Goal: Task Accomplishment & Management: Manage account settings

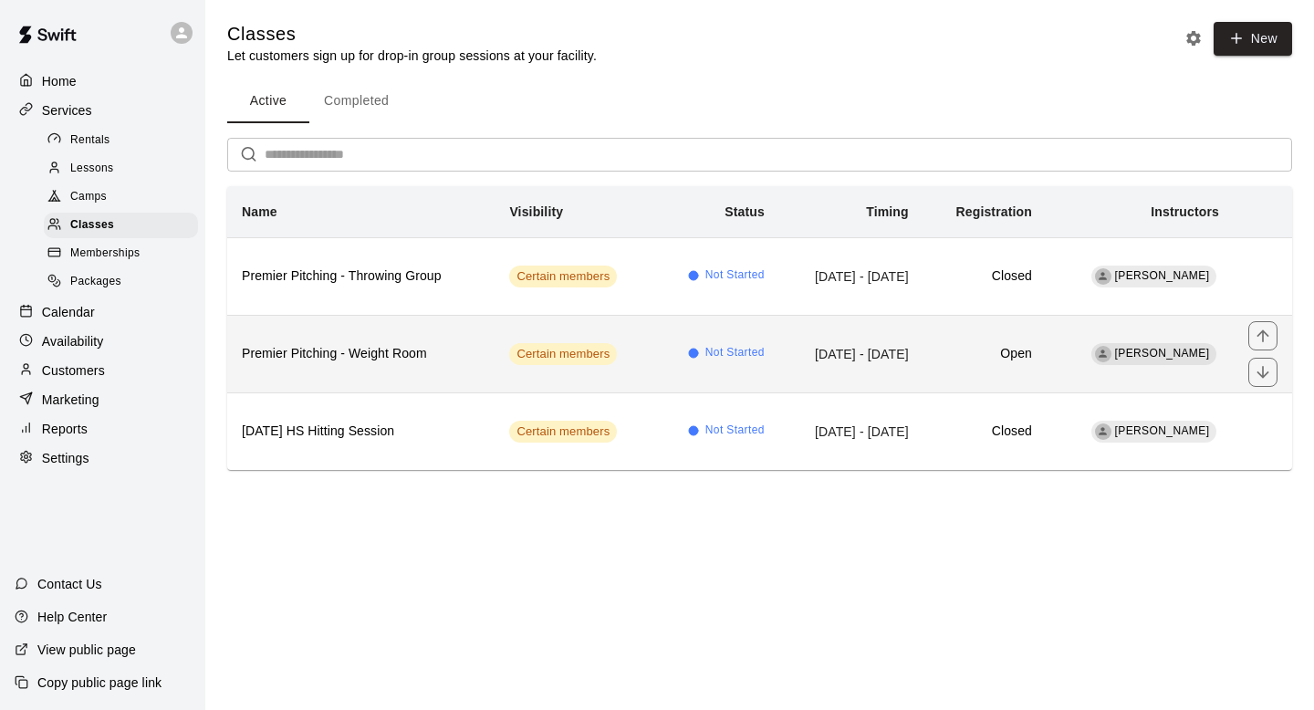
click at [309, 363] on h6 "Premier Pitching - Weight Room" at bounding box center [361, 354] width 238 height 20
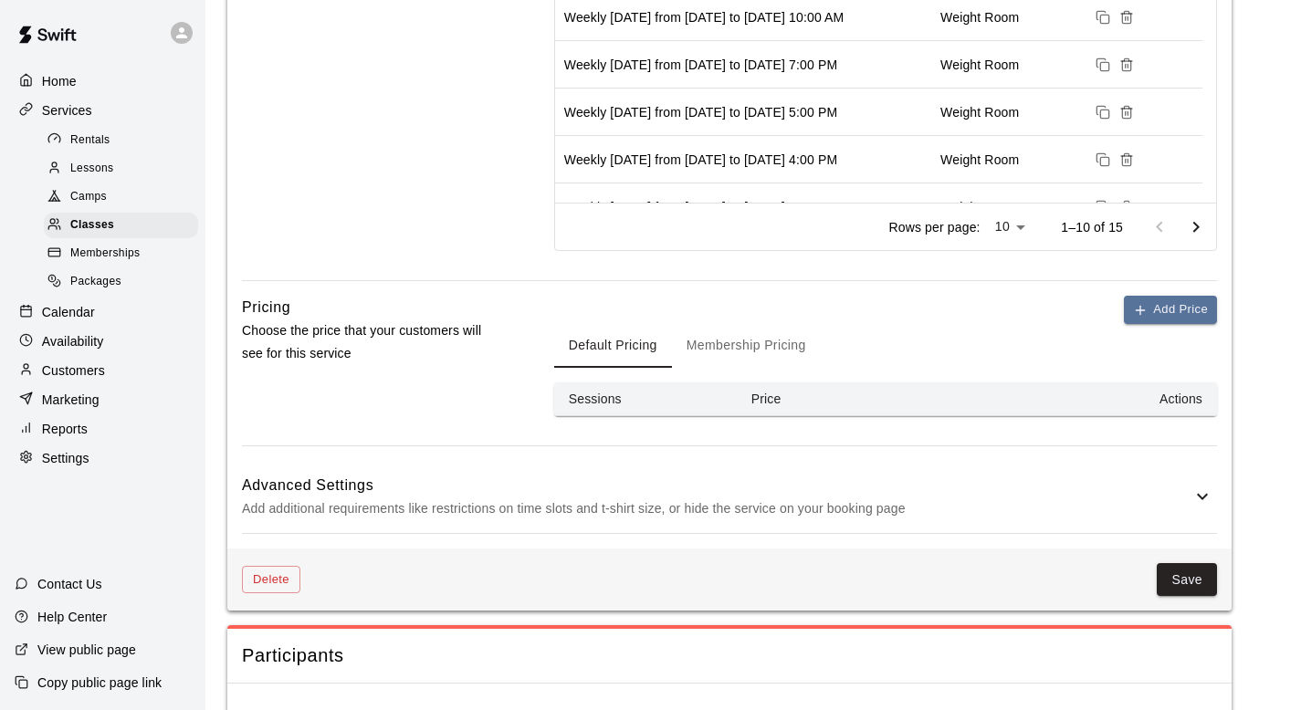
scroll to position [210, 0]
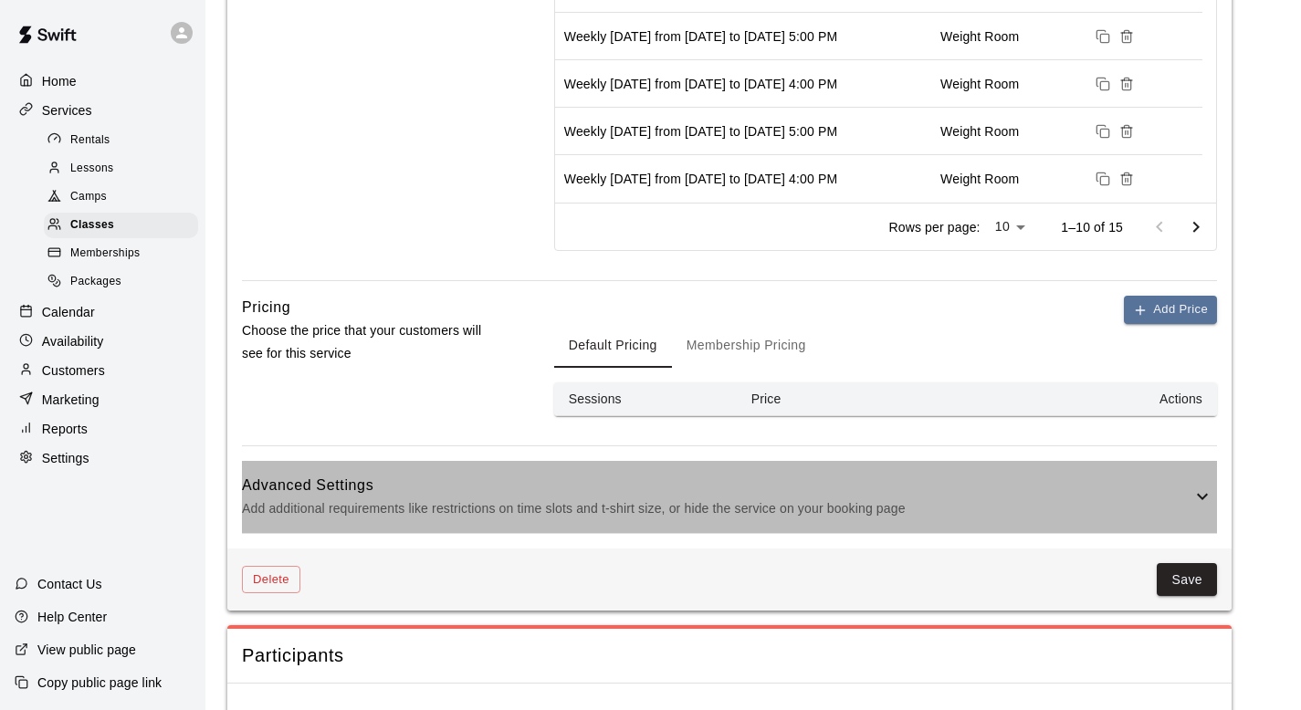
click at [1195, 491] on icon at bounding box center [1202, 497] width 22 height 22
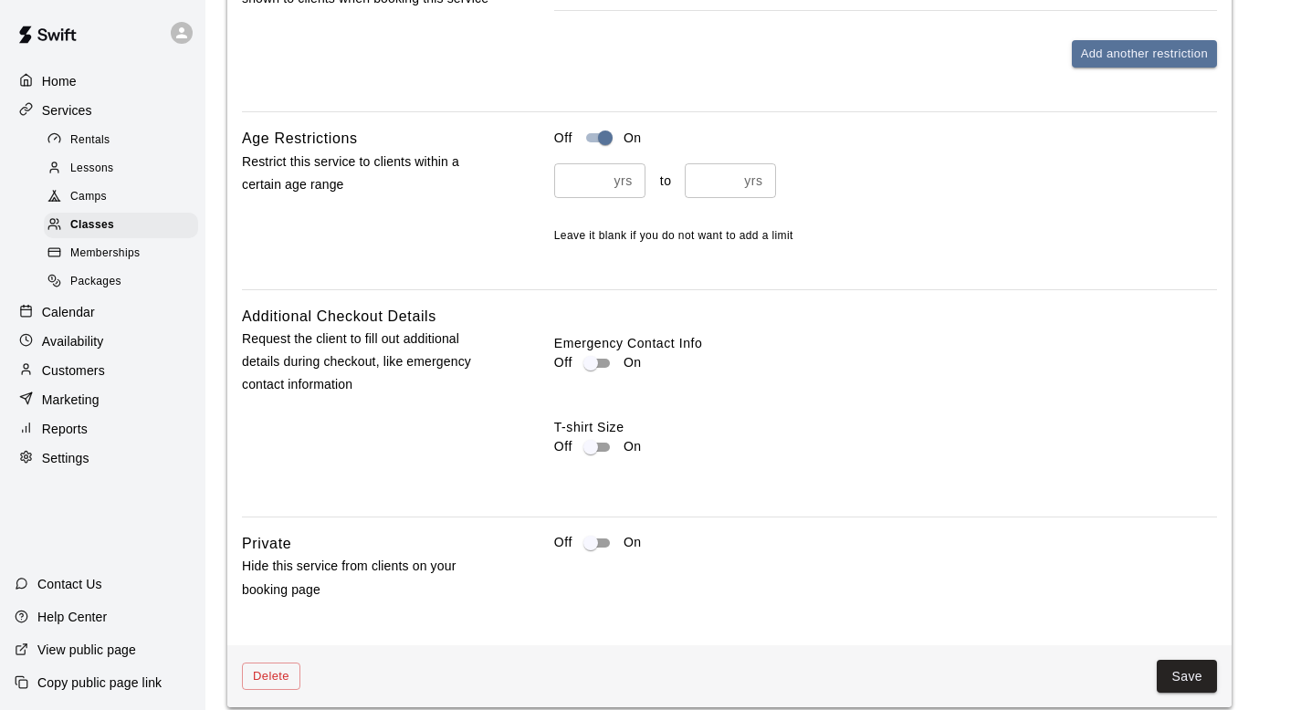
scroll to position [1609, 0]
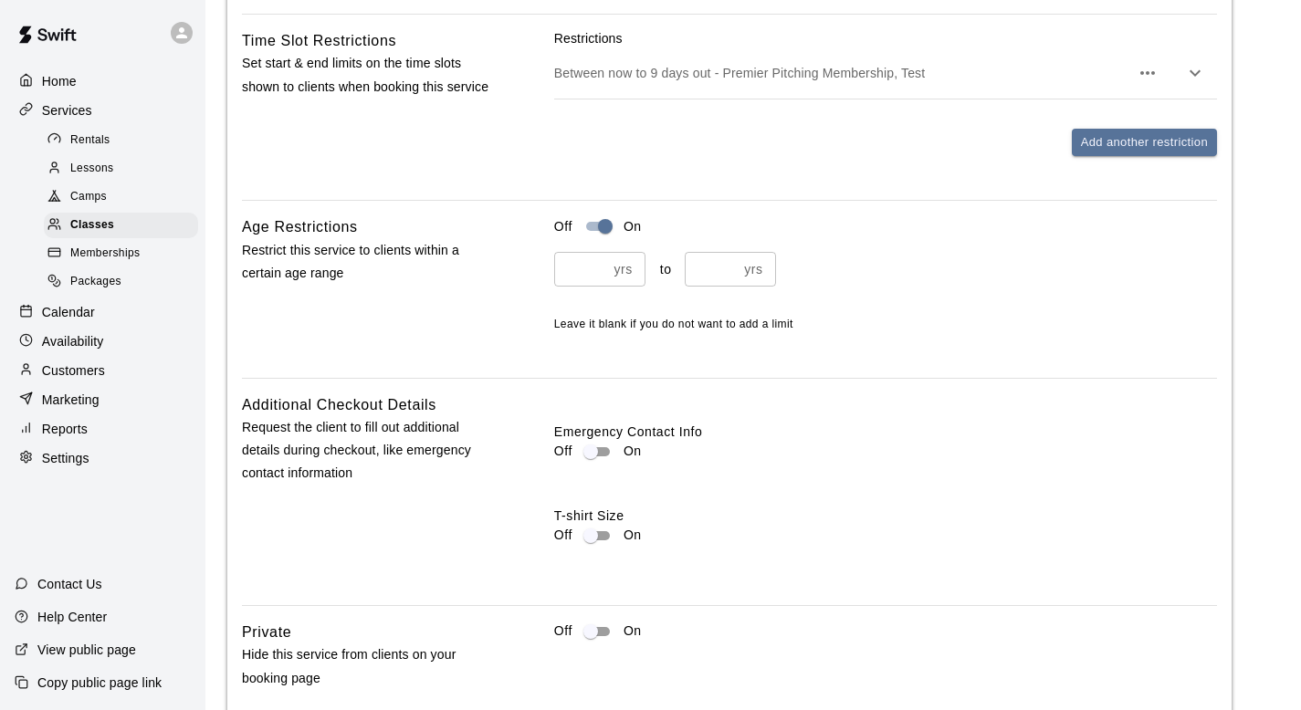
click at [1190, 75] on icon "button" at bounding box center [1195, 73] width 22 height 22
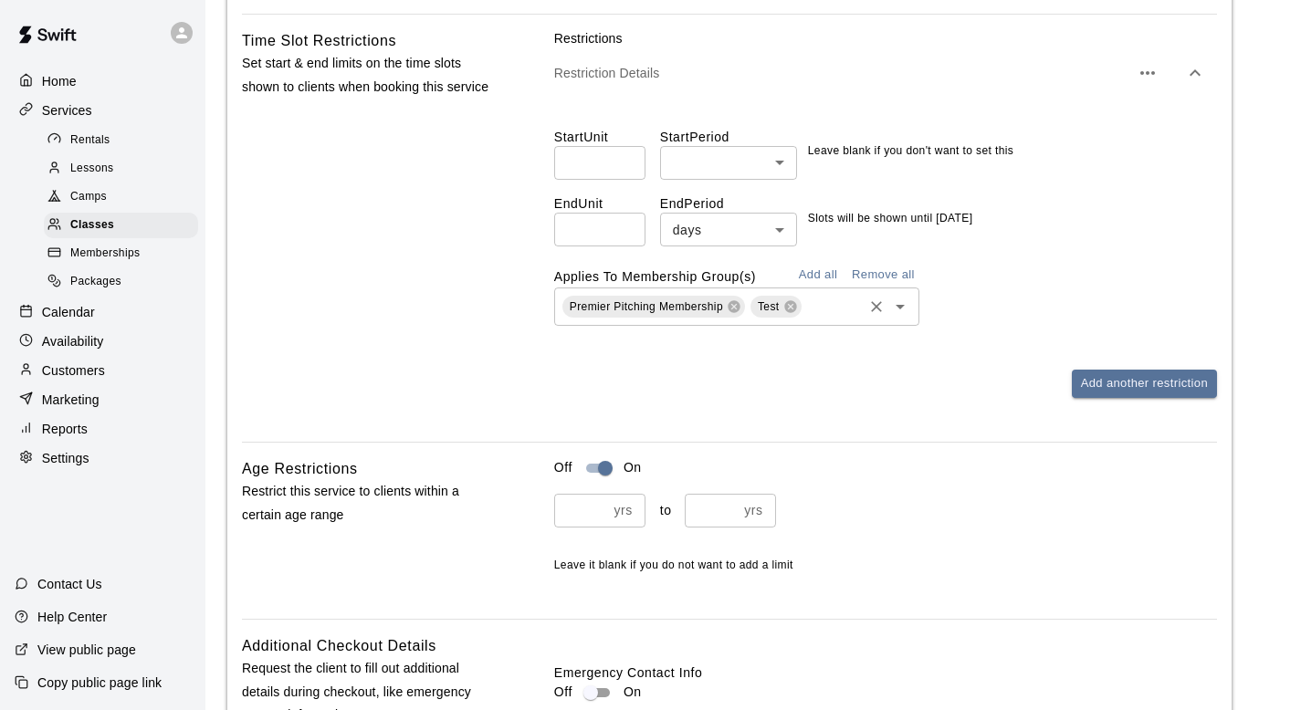
click at [894, 308] on icon "Open" at bounding box center [900, 307] width 22 height 22
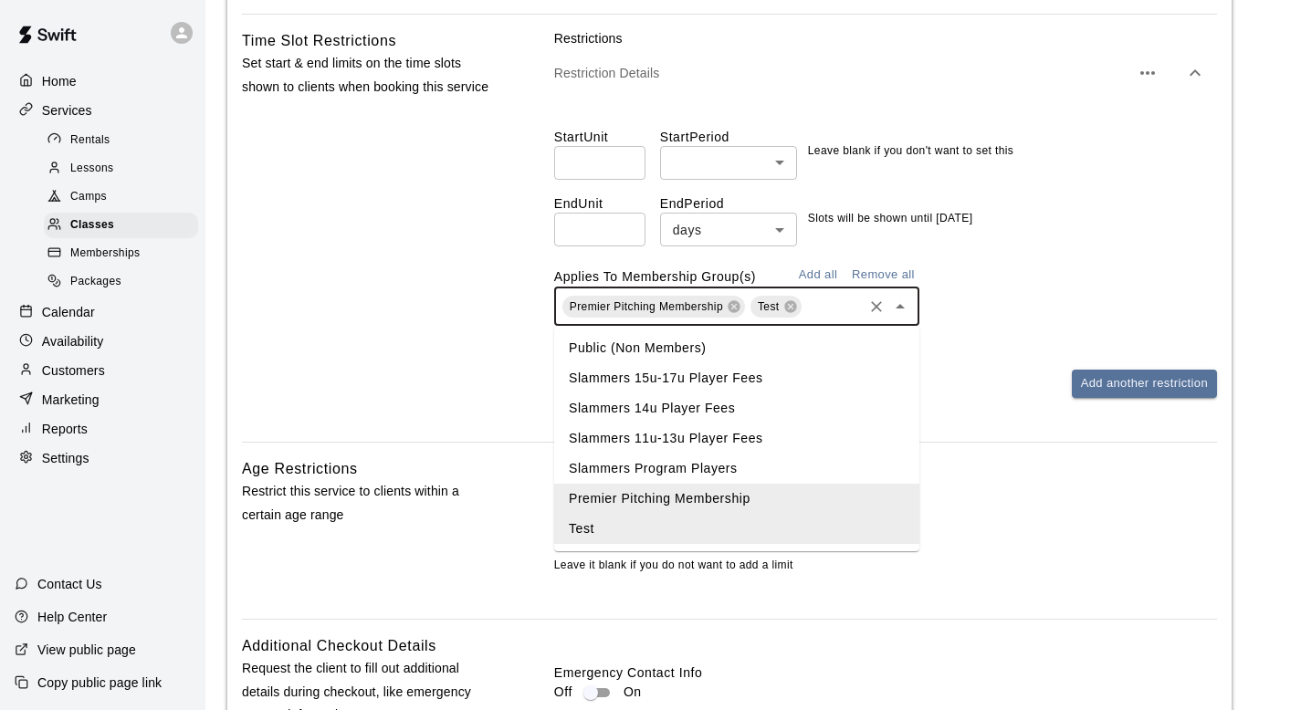
click at [611, 470] on li "Slammers Program Players" at bounding box center [736, 469] width 365 height 30
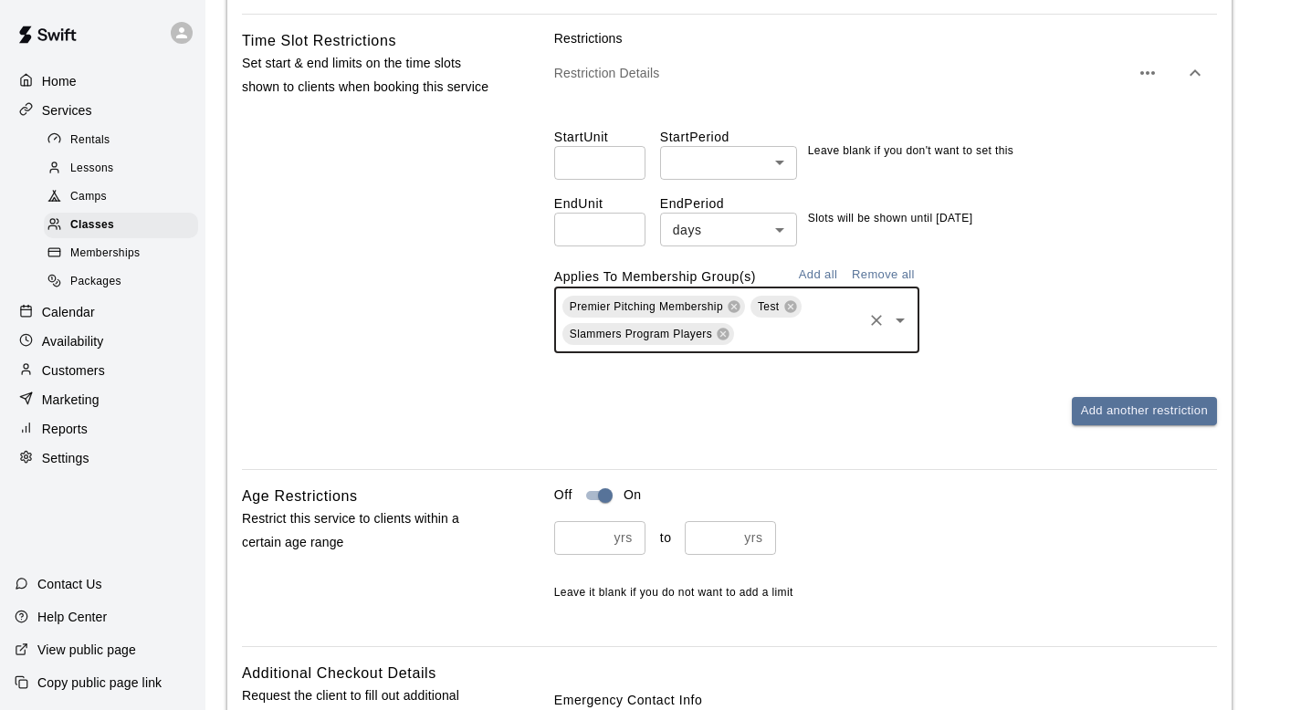
click at [880, 321] on icon "Clear" at bounding box center [876, 320] width 18 height 18
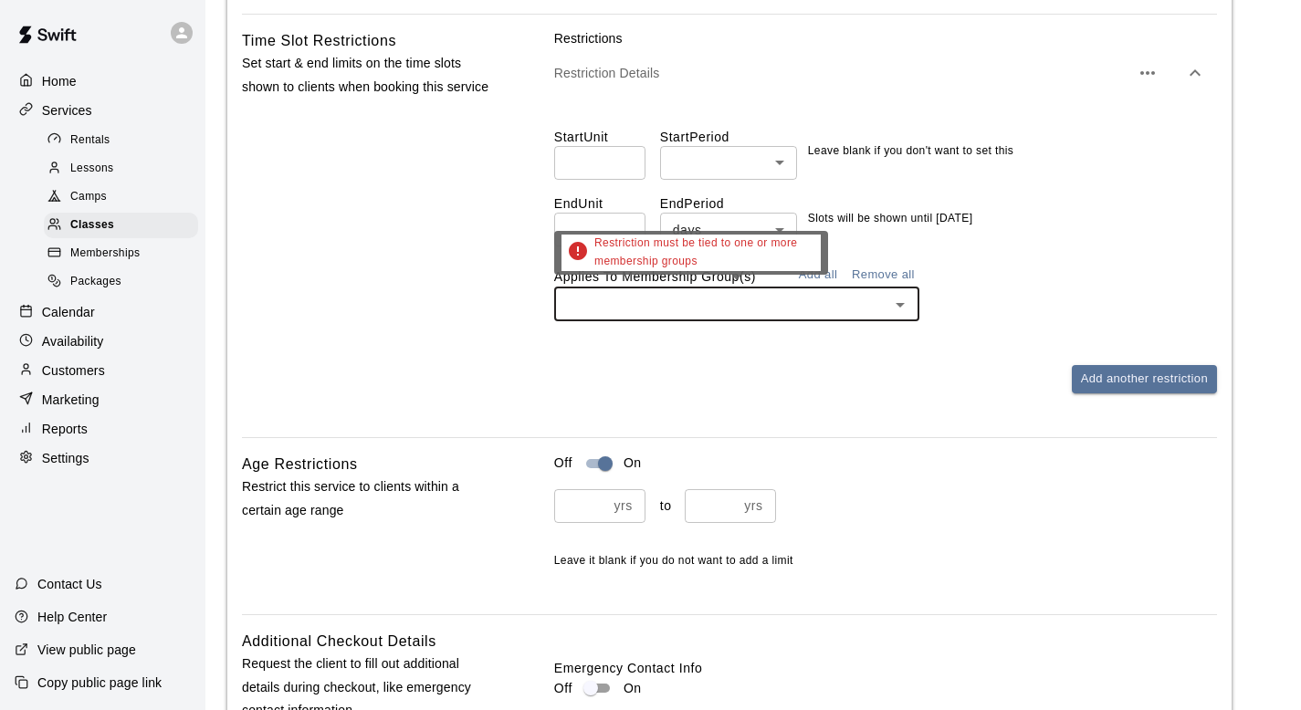
click at [892, 301] on icon "Open" at bounding box center [900, 305] width 22 height 22
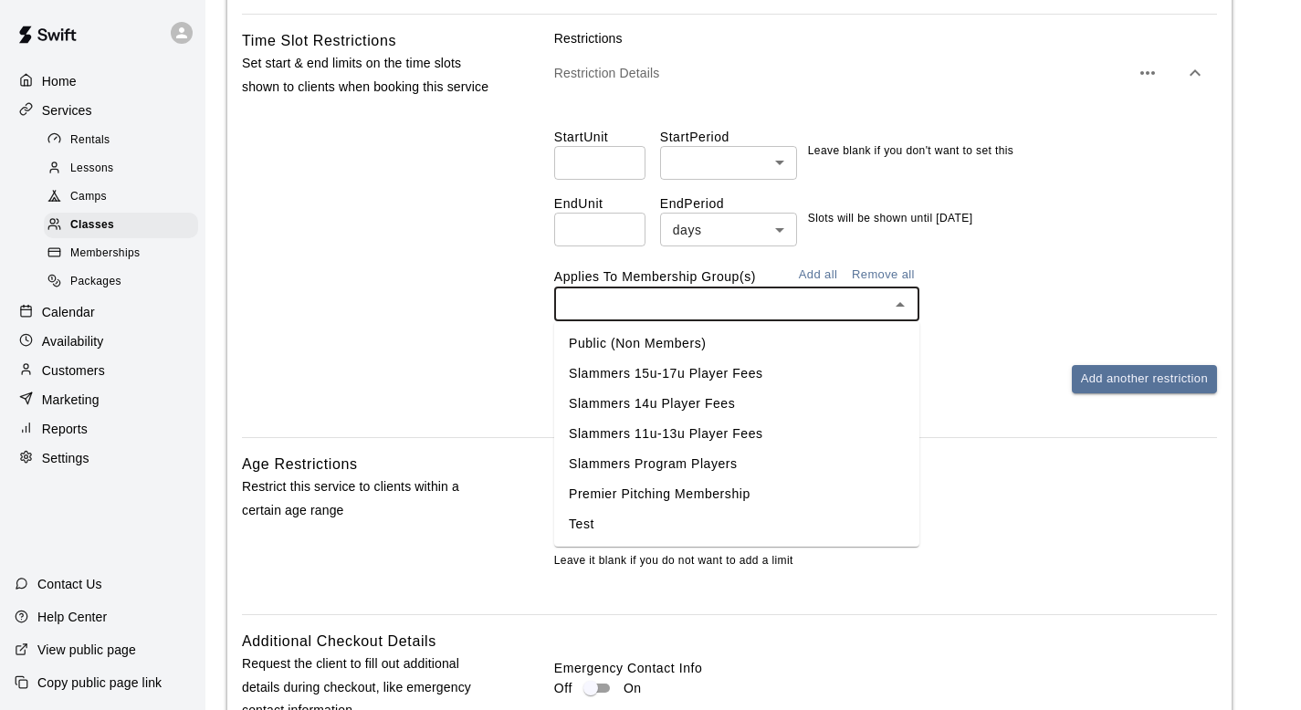
click at [688, 361] on li "Slammers 15u-17u Player Fees" at bounding box center [736, 374] width 365 height 30
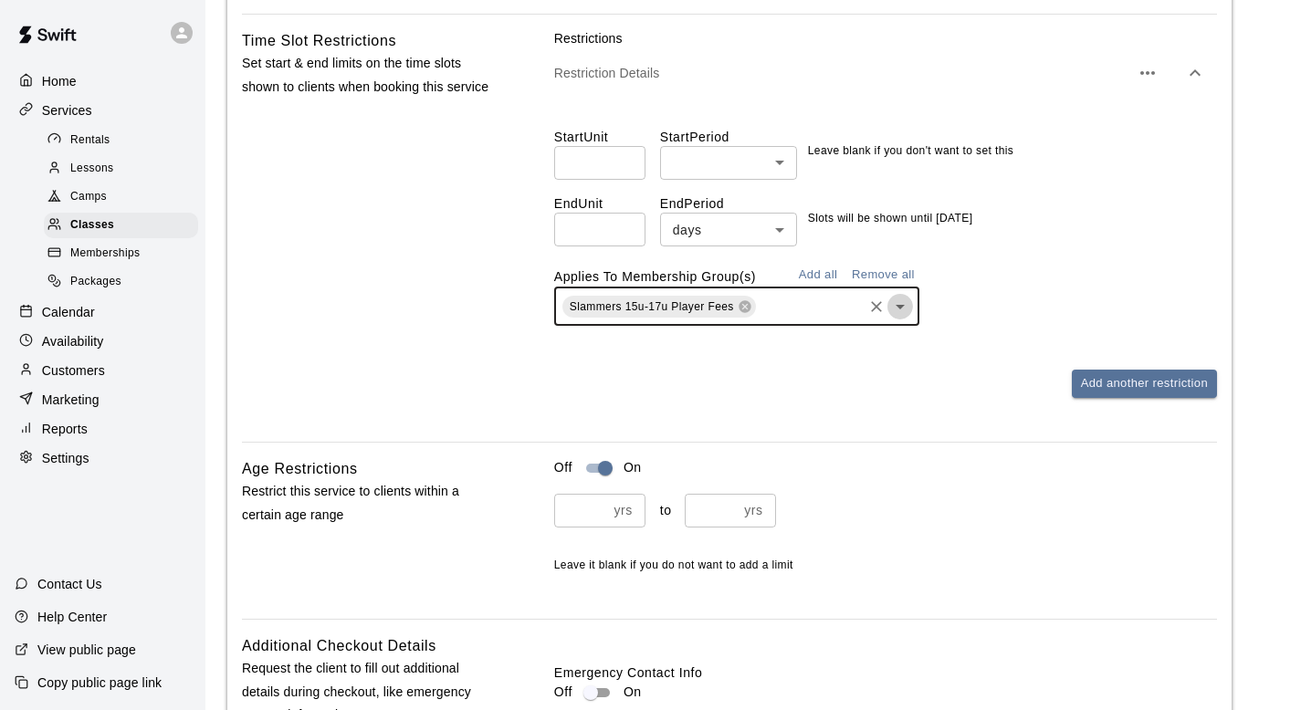
click at [898, 309] on icon "Open" at bounding box center [900, 307] width 22 height 22
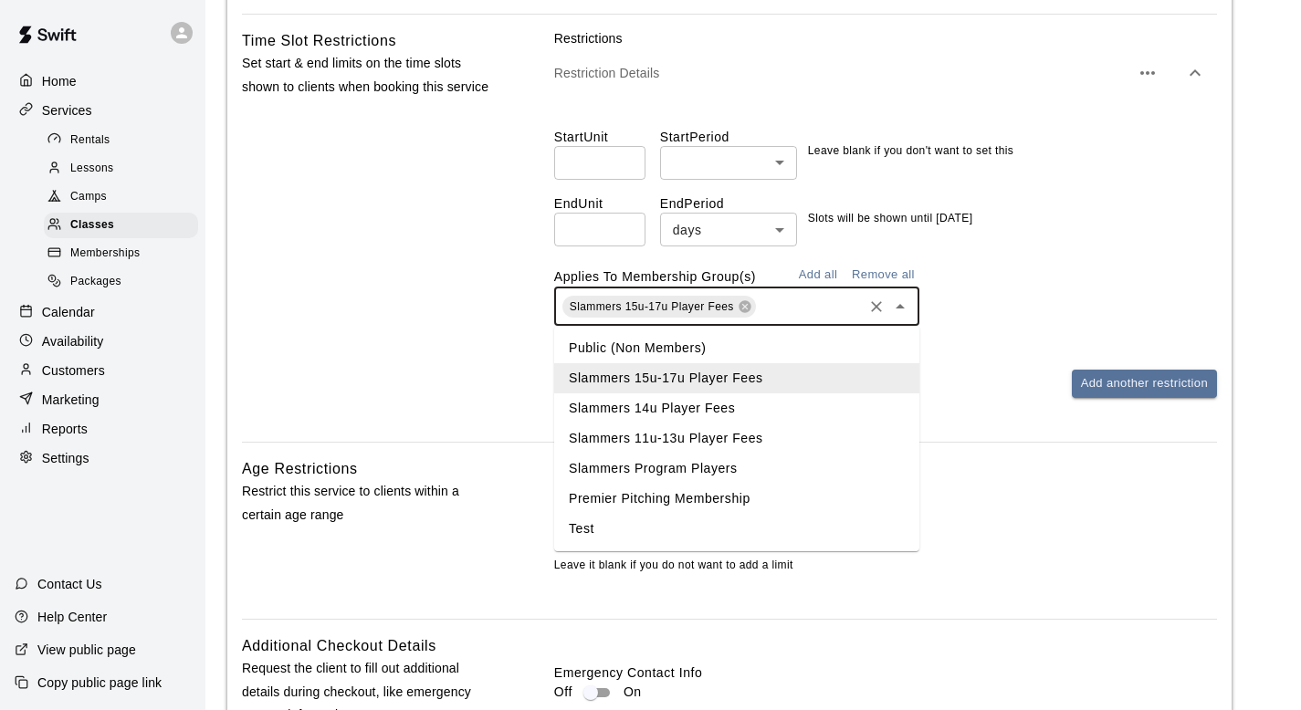
click at [784, 408] on li "Slammers 14u Player Fees" at bounding box center [736, 408] width 365 height 30
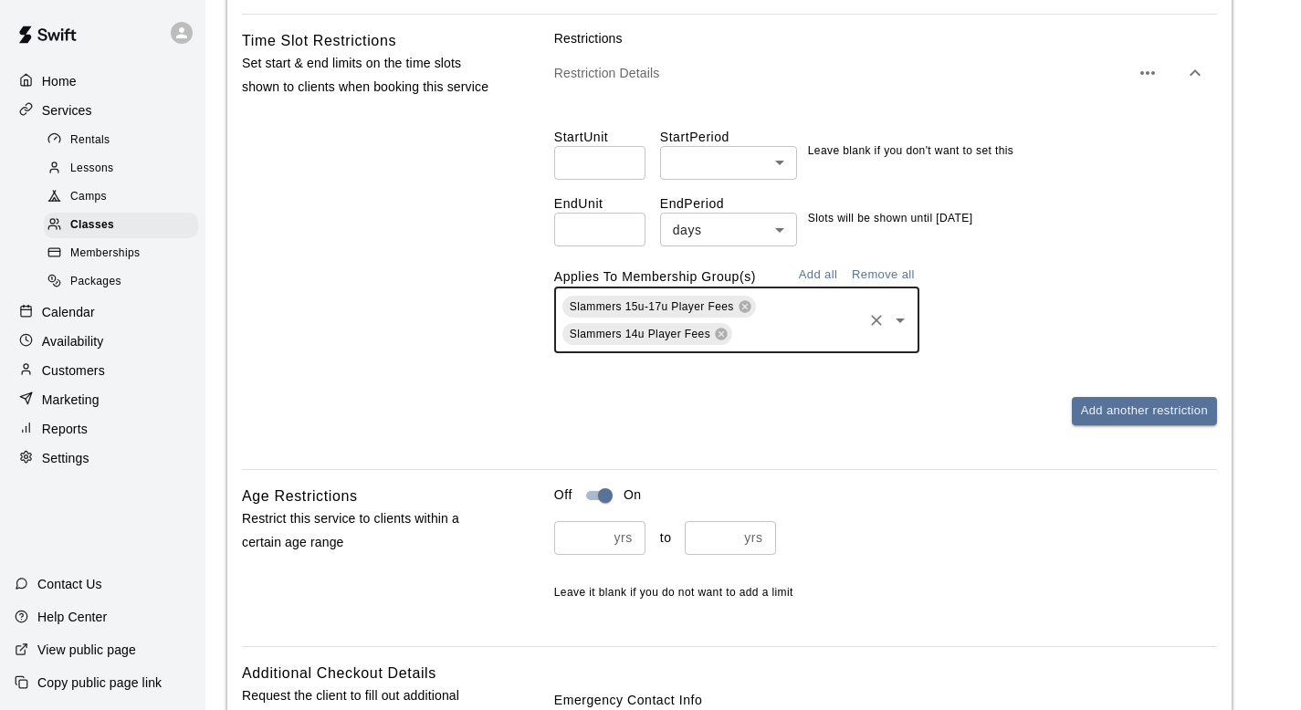
click at [898, 327] on icon "Open" at bounding box center [900, 320] width 22 height 22
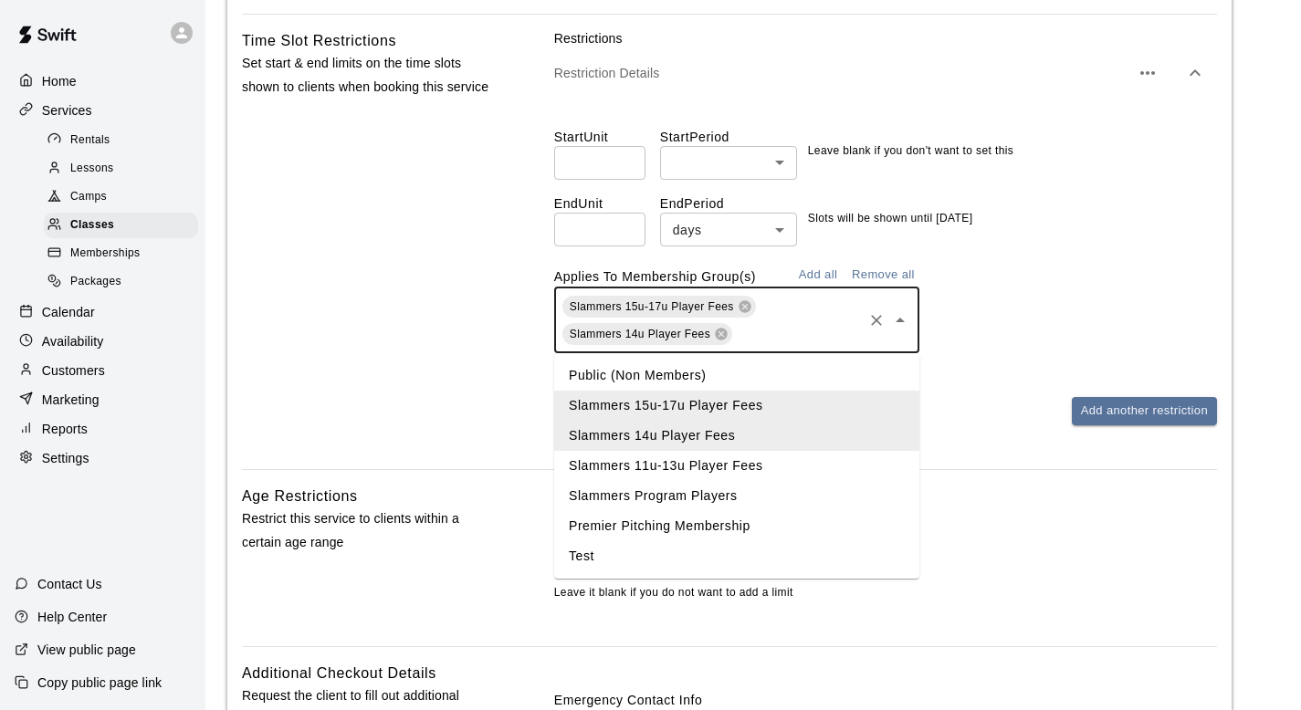
click at [805, 464] on li "Slammers 11u-13u Player Fees" at bounding box center [736, 466] width 365 height 30
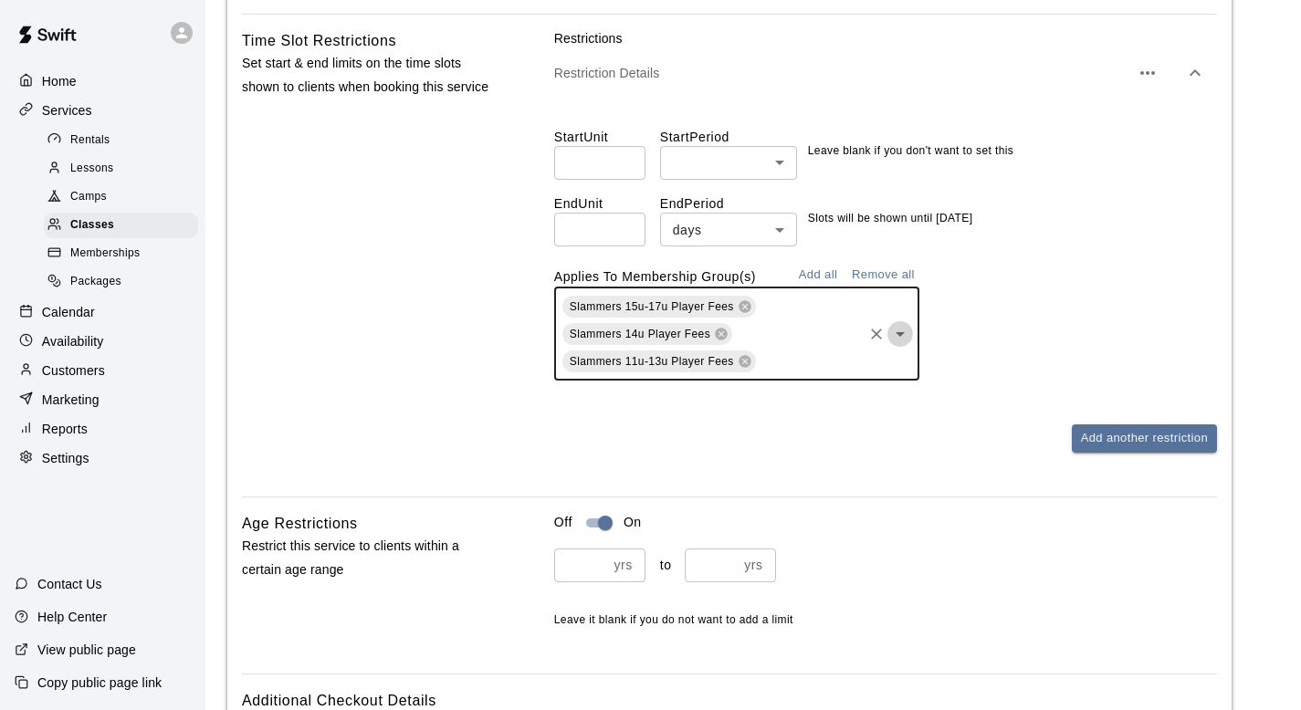
click at [901, 340] on icon "Open" at bounding box center [900, 334] width 22 height 22
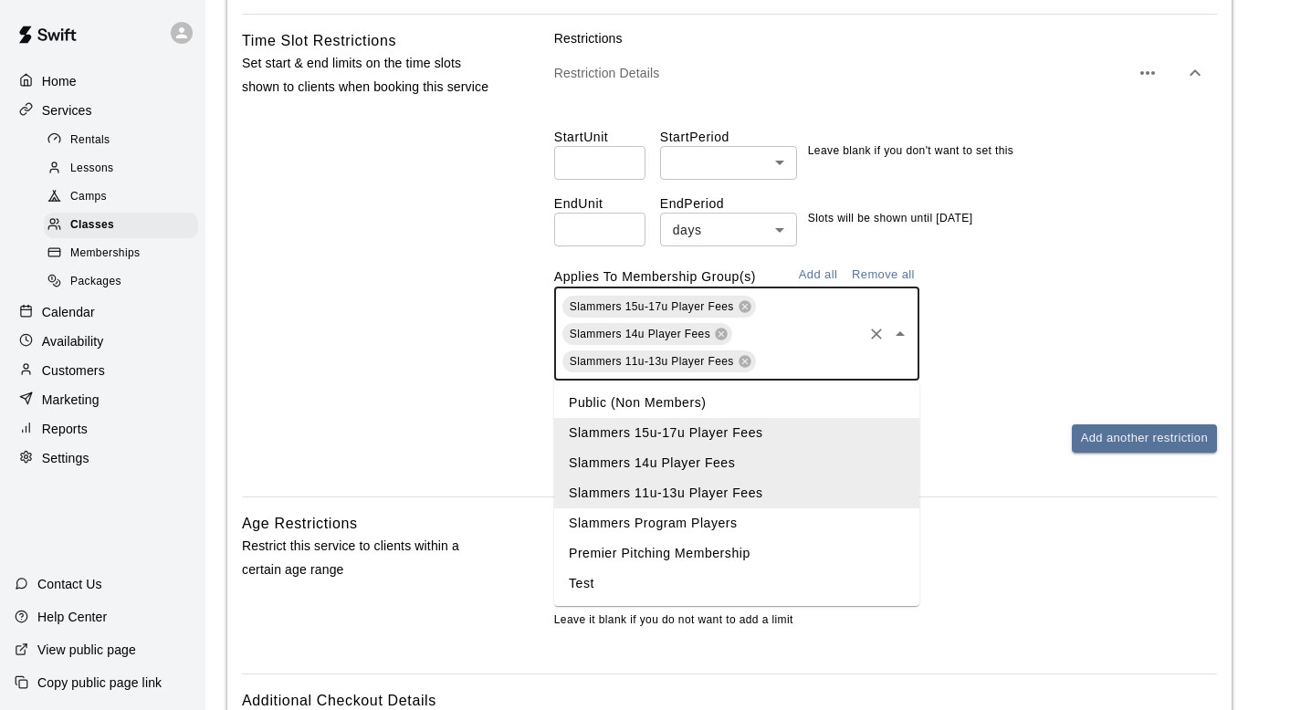
click at [765, 526] on li "Slammers Program Players" at bounding box center [736, 523] width 365 height 30
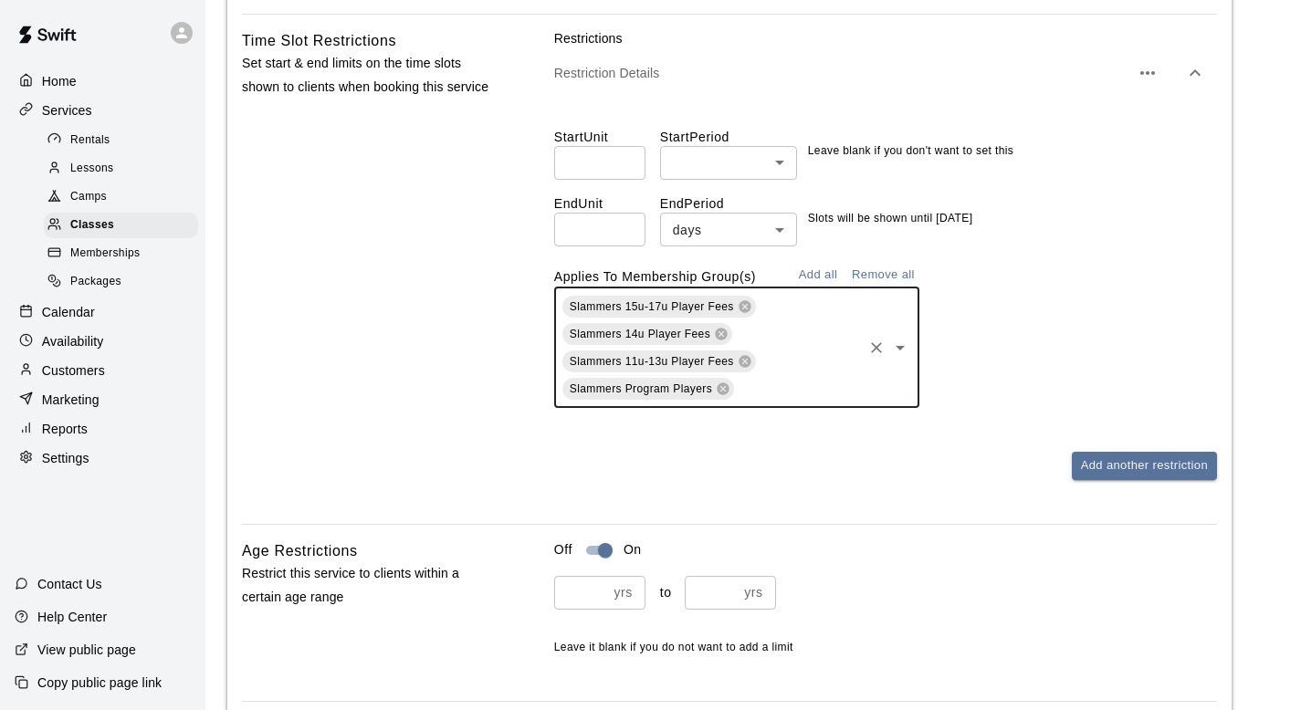
click at [897, 344] on icon "Open" at bounding box center [900, 348] width 22 height 22
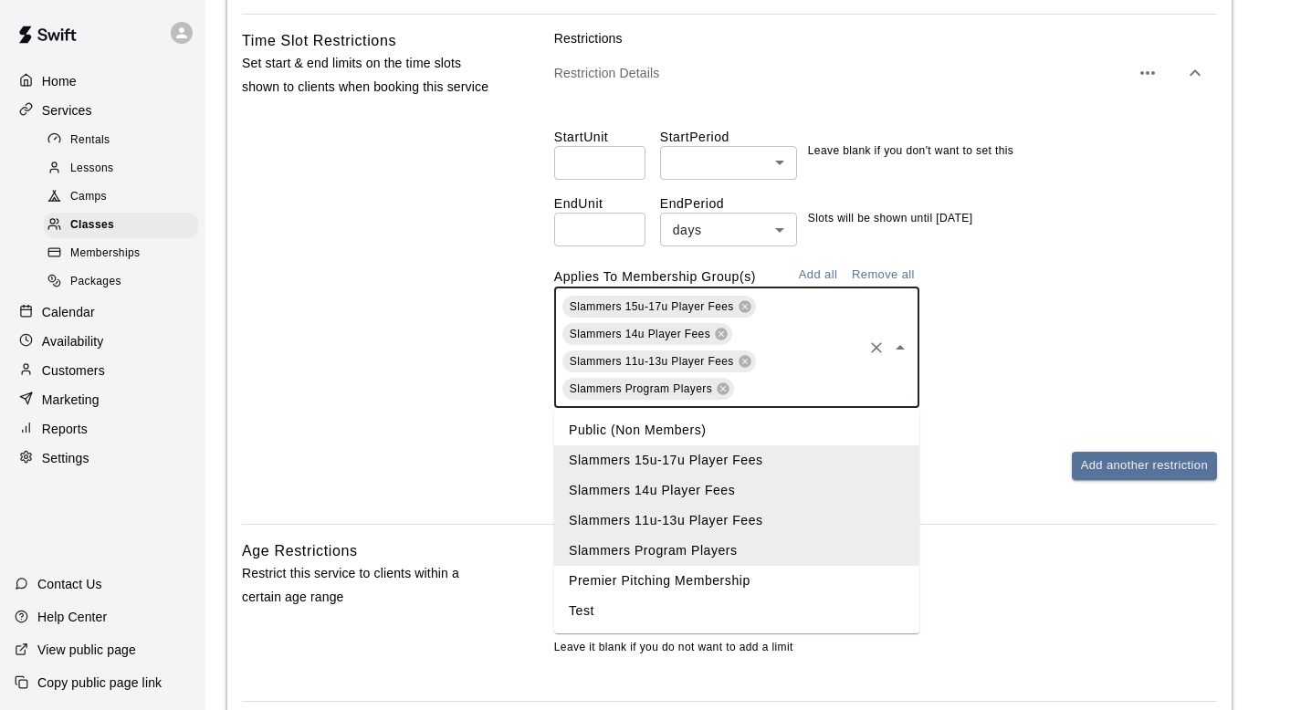
click at [727, 583] on li "Premier Pitching Membership" at bounding box center [736, 581] width 365 height 30
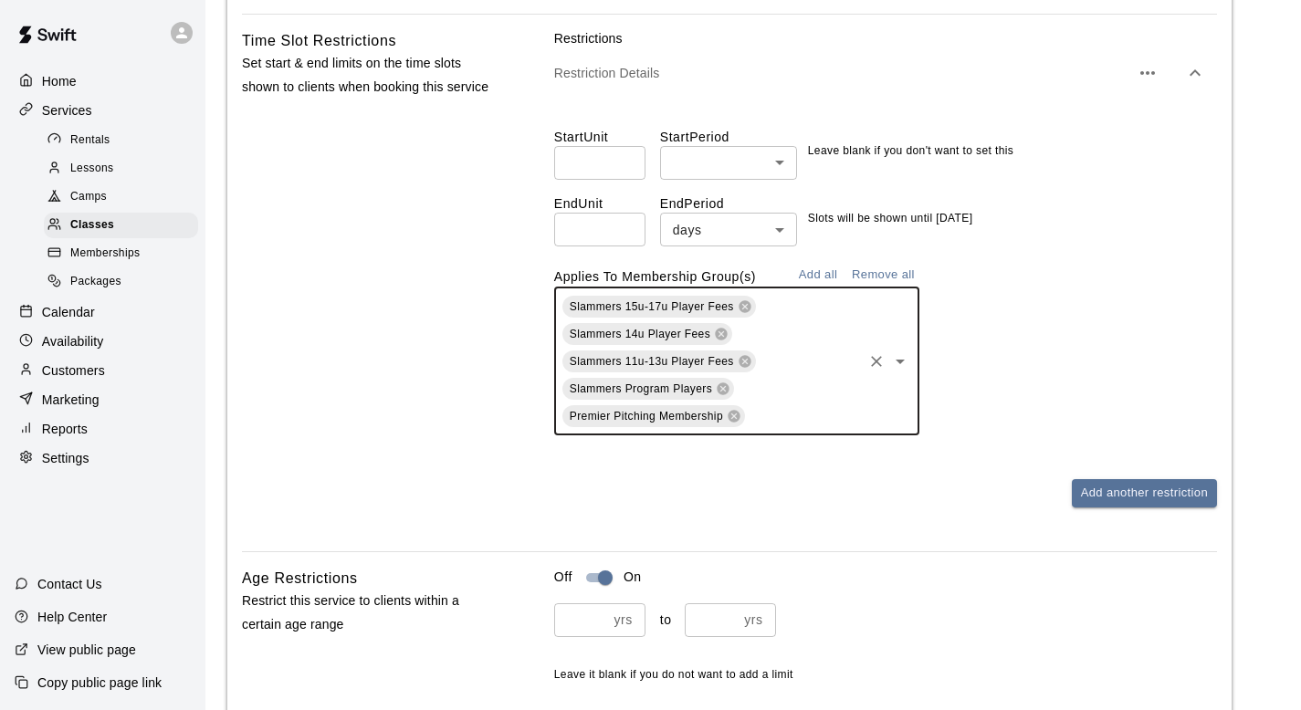
click at [900, 367] on icon "Open" at bounding box center [900, 361] width 22 height 22
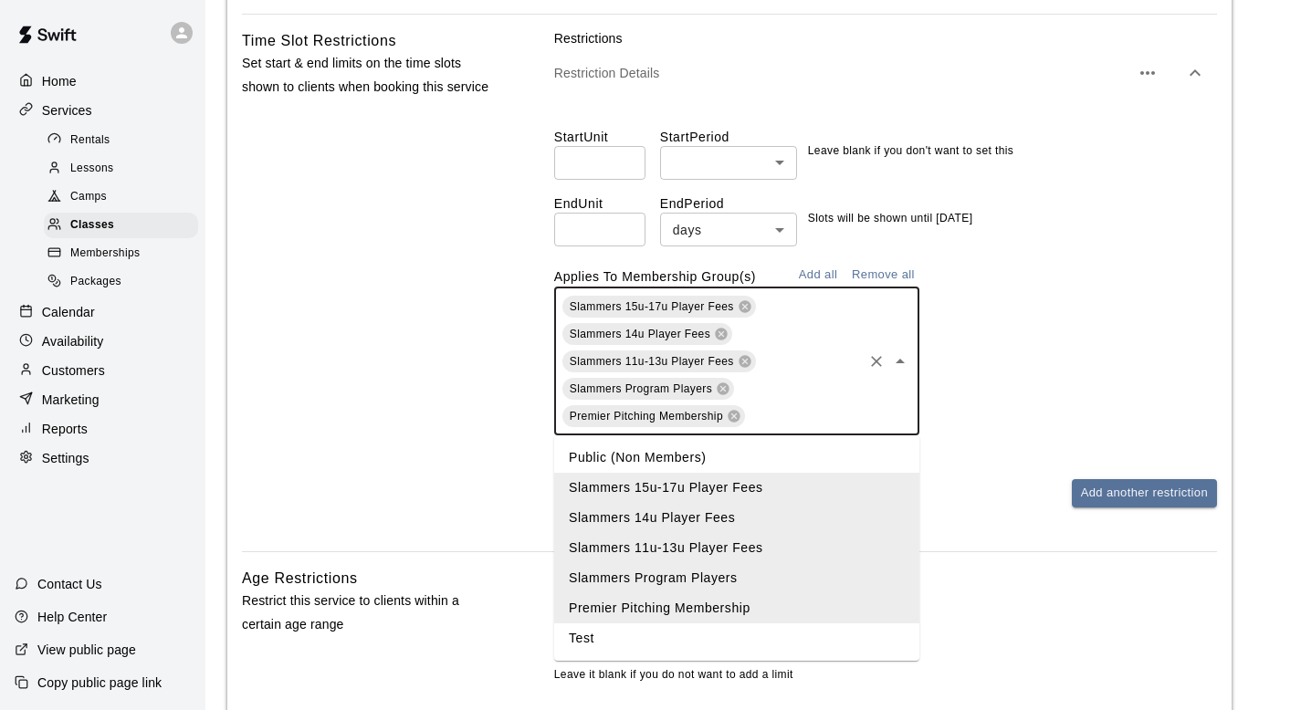
click at [737, 654] on ul "Public (Non Members) Slammers 15u-17u Player Fees Slammers 14u Player Fees Slam…" at bounding box center [736, 547] width 365 height 225
click at [802, 643] on li "Test" at bounding box center [736, 638] width 365 height 30
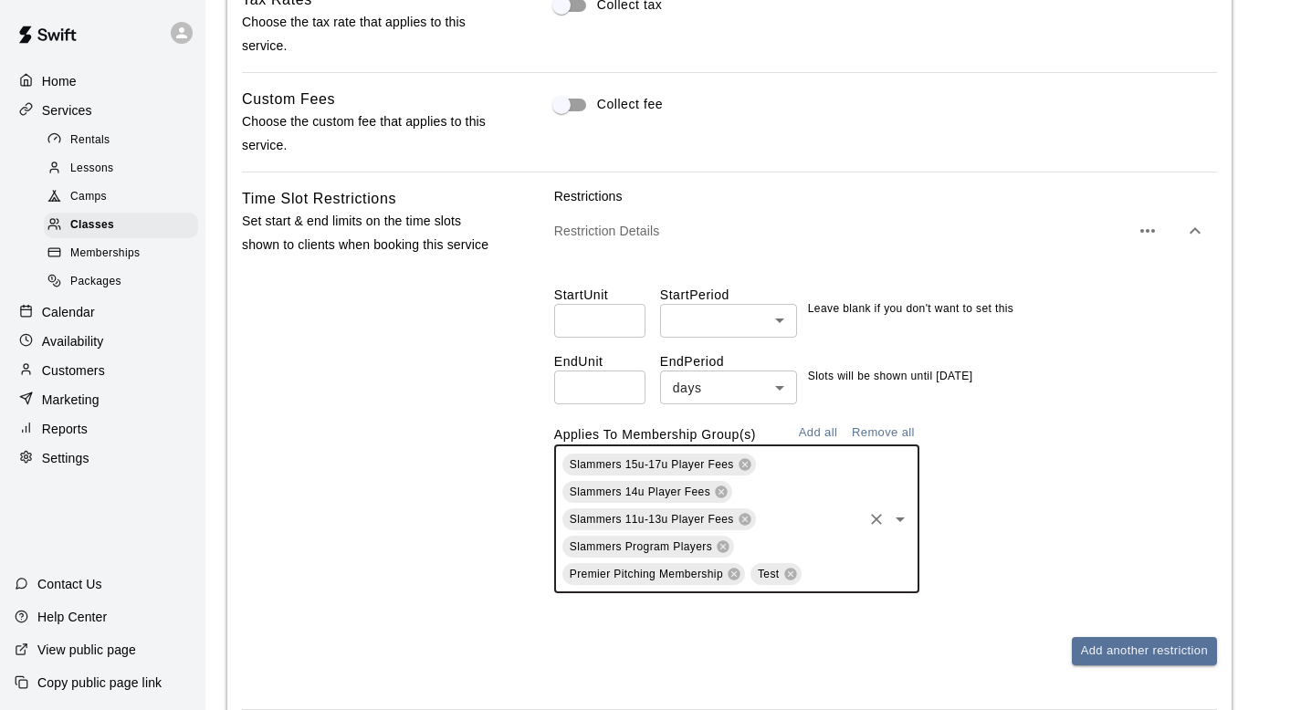
scroll to position [1032, 0]
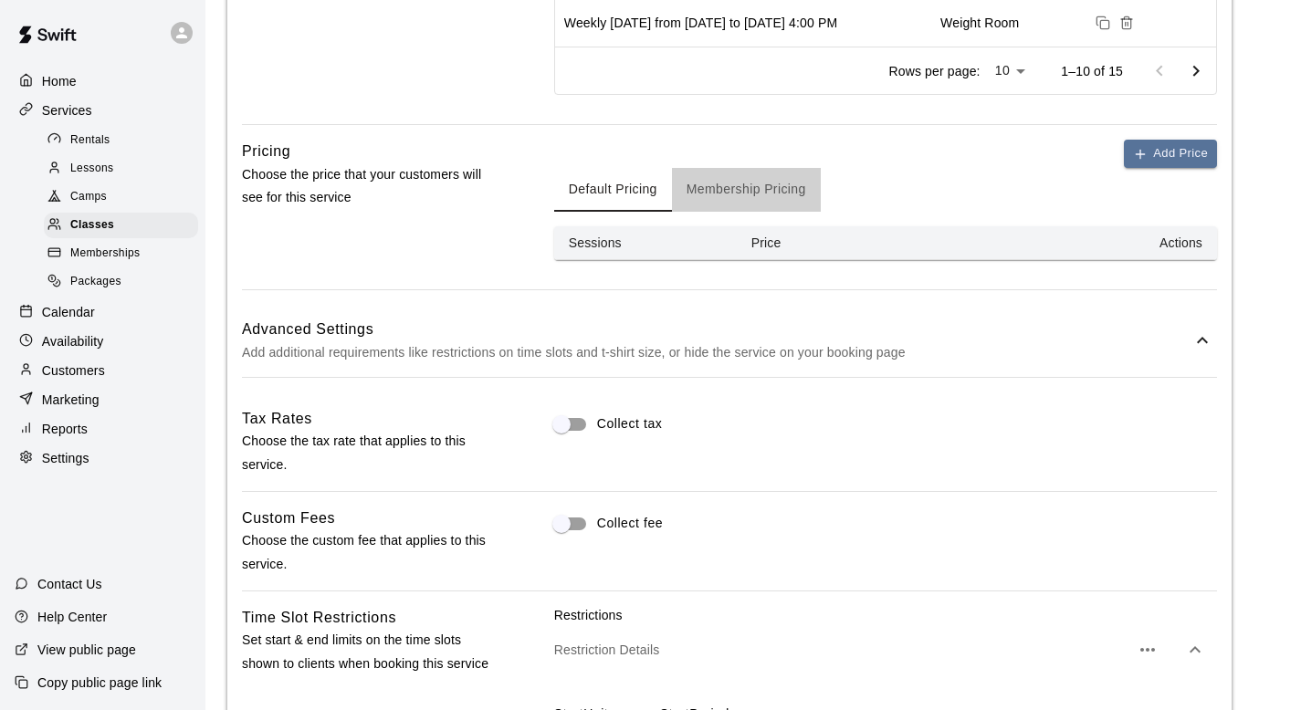
click at [732, 188] on button "Membership Pricing" at bounding box center [746, 190] width 149 height 44
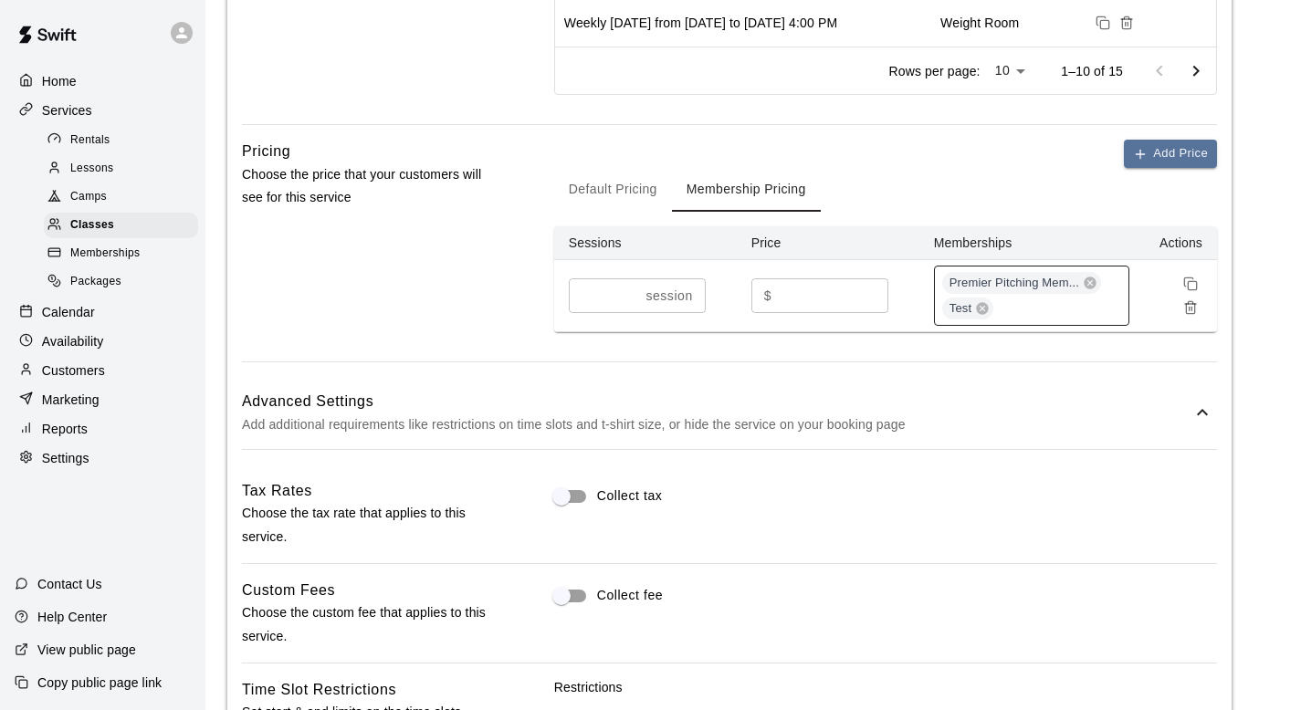
click at [1078, 318] on div "Premier Pitching Mem... Test" at bounding box center [1031, 296] width 195 height 60
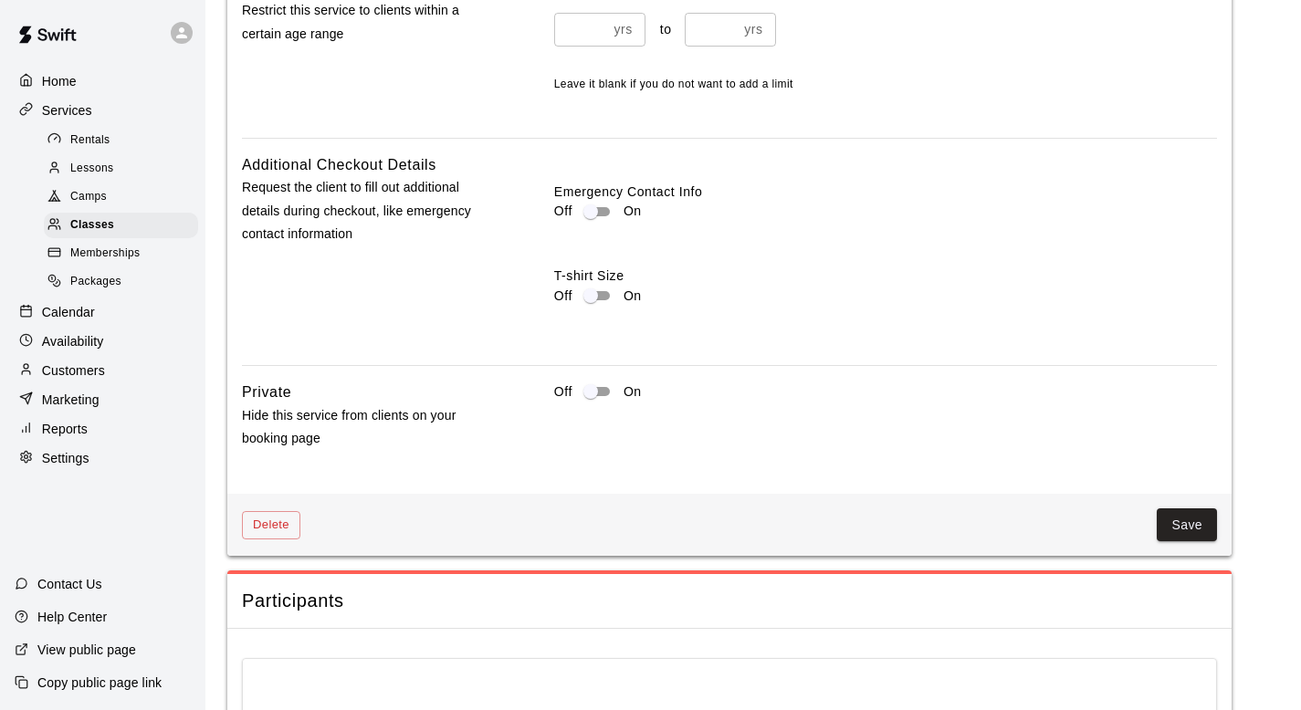
scroll to position [2579, 0]
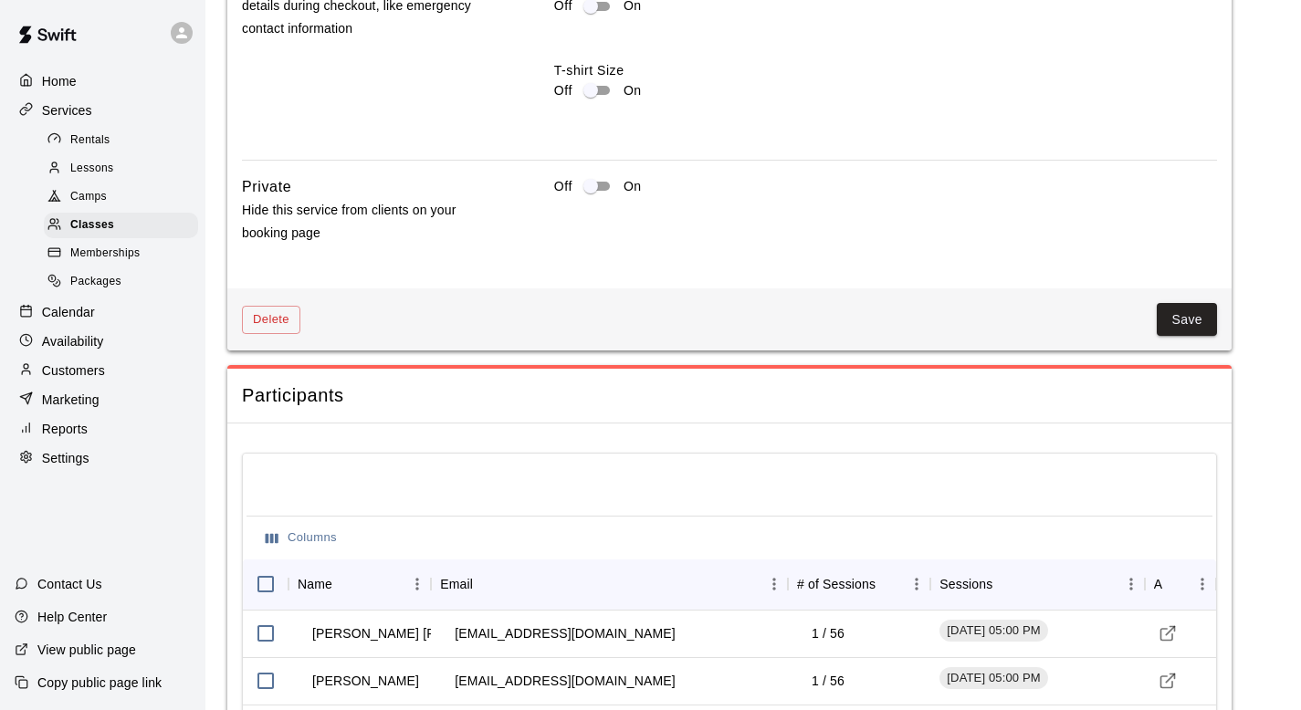
click at [1187, 303] on button "Save" at bounding box center [1186, 320] width 60 height 34
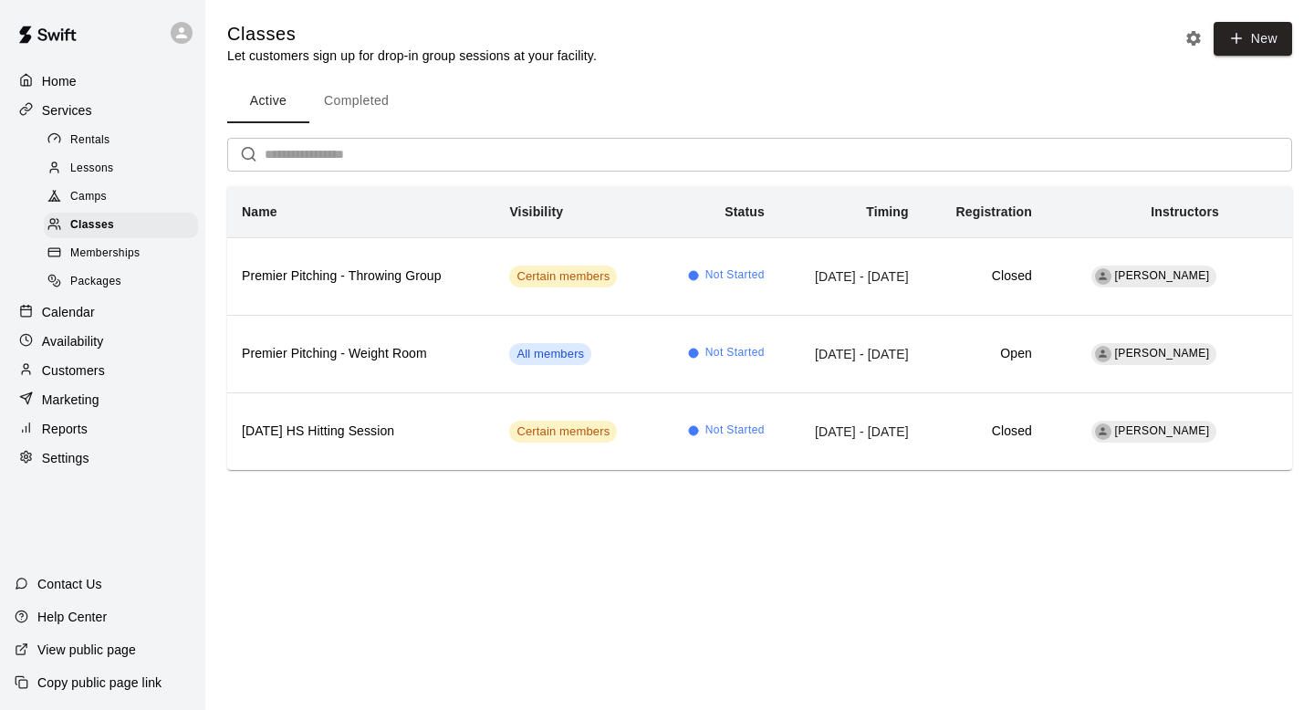
click at [575, 80] on div "Active Completed" at bounding box center [759, 101] width 1065 height 44
